Goal: Find specific page/section: Find specific page/section

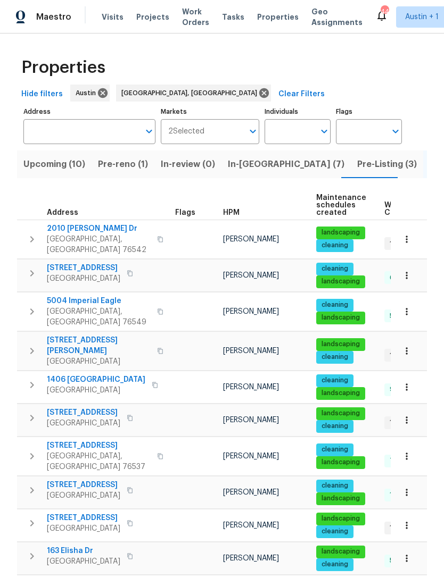
scroll to position [45, 0]
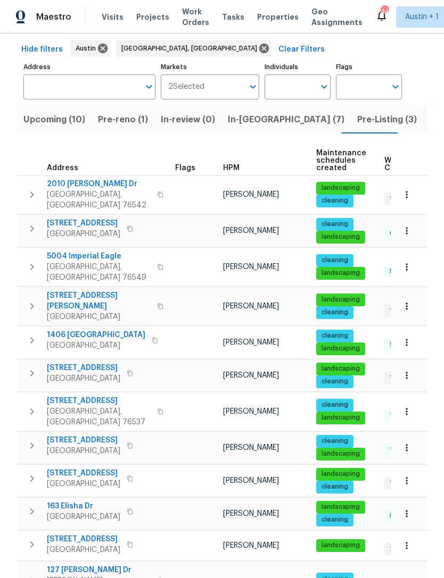
click at [264, 22] on span "Properties" at bounding box center [278, 17] width 42 height 11
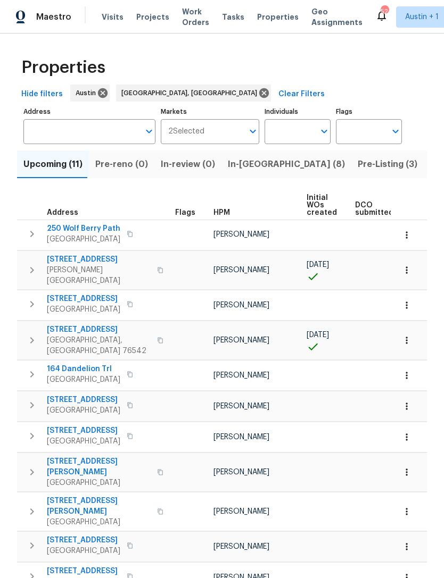
click at [240, 173] on button "In-[GEOGRAPHIC_DATA] (8)" at bounding box center [286, 165] width 130 height 28
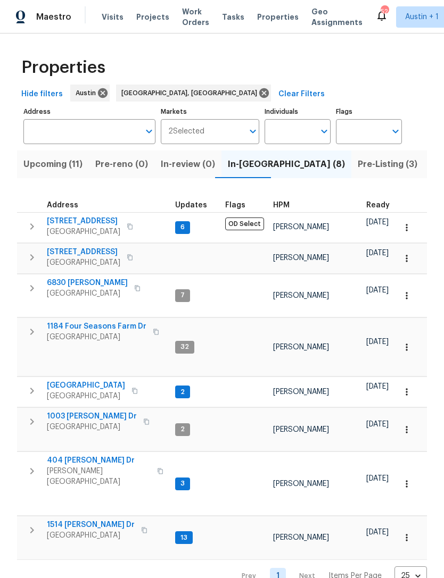
click at [180, 164] on span "In-review (0)" at bounding box center [188, 164] width 54 height 15
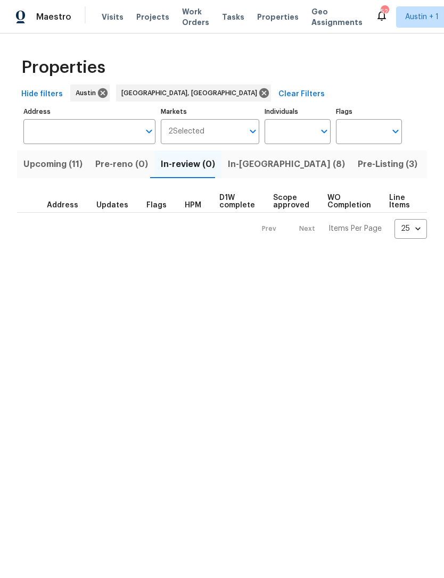
click at [122, 162] on span "Pre-reno (0)" at bounding box center [121, 164] width 53 height 15
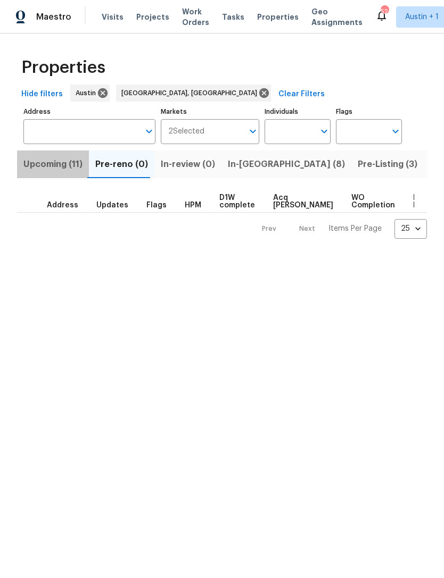
click at [64, 163] on span "Upcoming (11)" at bounding box center [52, 164] width 59 height 15
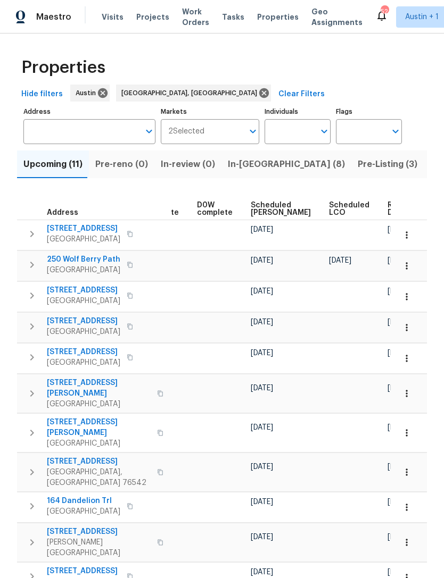
scroll to position [0, 268]
click at [251, 202] on span "Scheduled [PERSON_NAME]" at bounding box center [281, 209] width 60 height 15
